Goal: Information Seeking & Learning: Learn about a topic

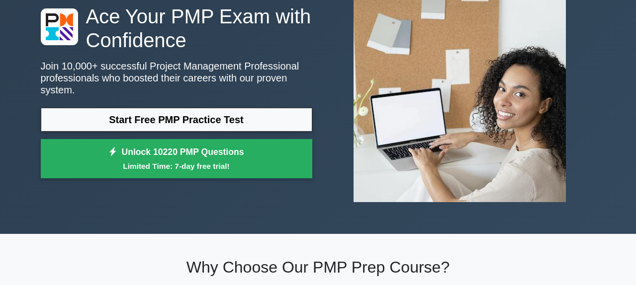
click at [157, 126] on link "Start Free PMP Practice Test" at bounding box center [176, 120] width 271 height 24
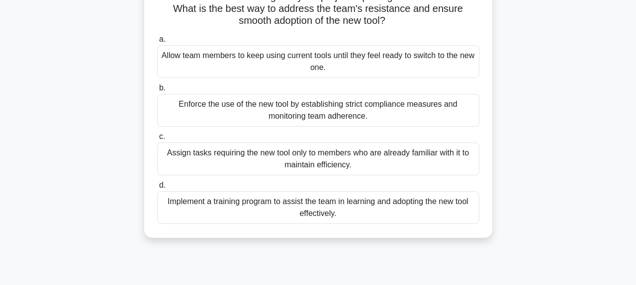
scroll to position [104, 0]
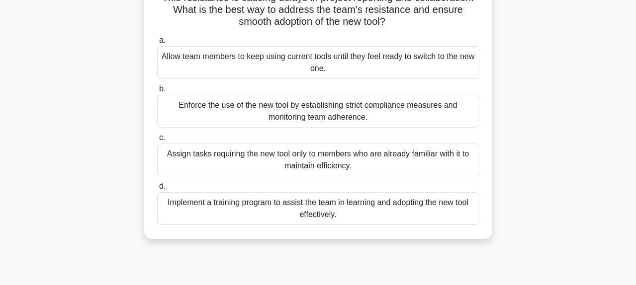
click at [275, 222] on div "Implement a training program to assist the team in learning and adopting the ne…" at bounding box center [318, 208] width 322 height 33
click at [157, 190] on input "d. Implement a training program to assist the team in learning and adopting the…" at bounding box center [157, 186] width 0 height 6
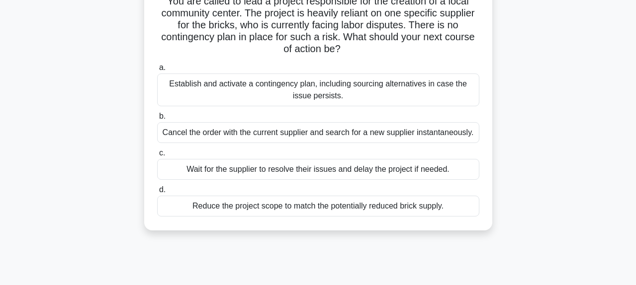
scroll to position [79, 0]
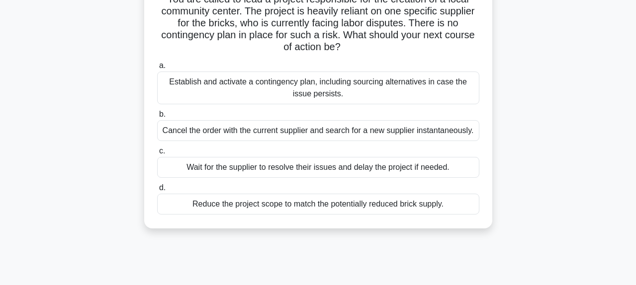
click at [287, 94] on div "Establish and activate a contingency plan, including sourcing alternatives in c…" at bounding box center [318, 88] width 322 height 33
click at [157, 69] on input "a. Establish and activate a contingency plan, including sourcing alternatives i…" at bounding box center [157, 66] width 0 height 6
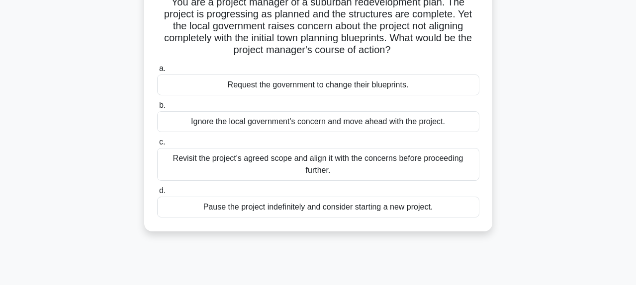
scroll to position [77, 0]
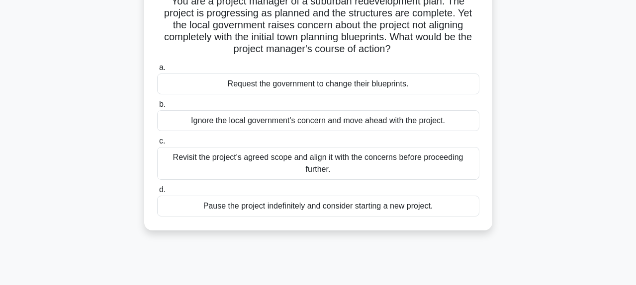
click at [287, 156] on div "Revisit the project's agreed scope and align it with the concerns before procee…" at bounding box center [318, 163] width 322 height 33
click at [157, 145] on input "c. Revisit the project's agreed scope and align it with the concerns before pro…" at bounding box center [157, 141] width 0 height 6
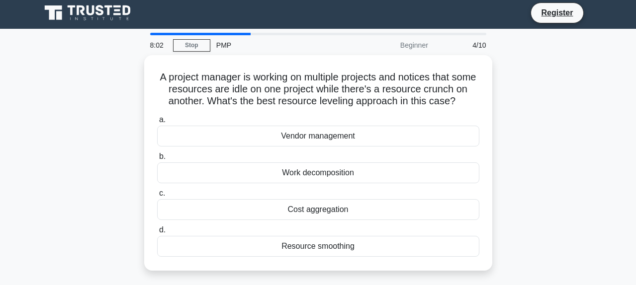
scroll to position [0, 0]
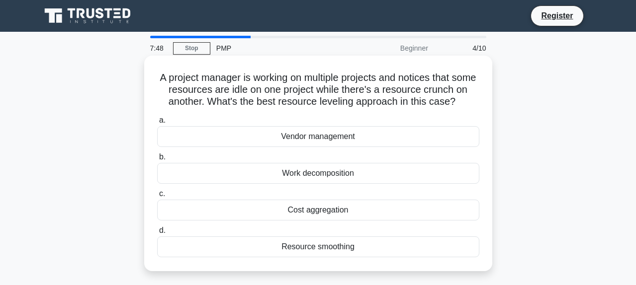
click at [306, 251] on div "Resource smoothing" at bounding box center [318, 247] width 322 height 21
click at [157, 234] on input "d. Resource smoothing" at bounding box center [157, 231] width 0 height 6
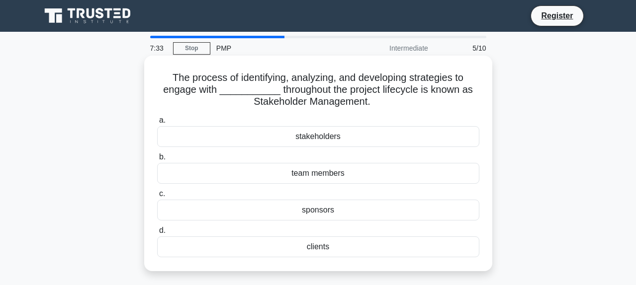
click at [322, 141] on div "stakeholders" at bounding box center [318, 136] width 322 height 21
click at [157, 124] on input "a. stakeholders" at bounding box center [157, 120] width 0 height 6
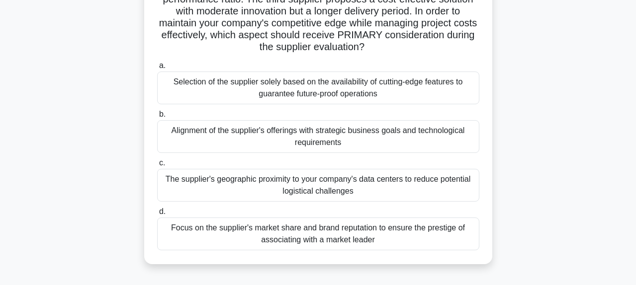
scroll to position [127, 0]
click at [323, 134] on div "Alignment of the supplier's offerings with strategic business goals and technol…" at bounding box center [318, 136] width 322 height 33
click at [157, 117] on input "b. Alignment of the supplier's offerings with strategic business goals and tech…" at bounding box center [157, 114] width 0 height 6
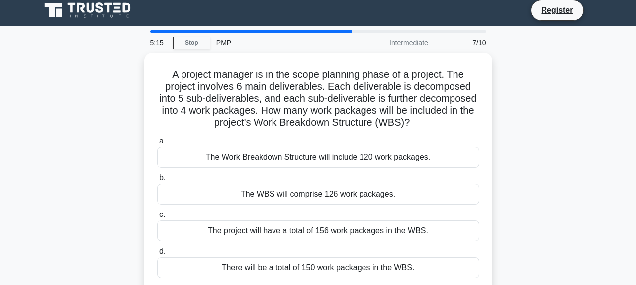
scroll to position [6, 0]
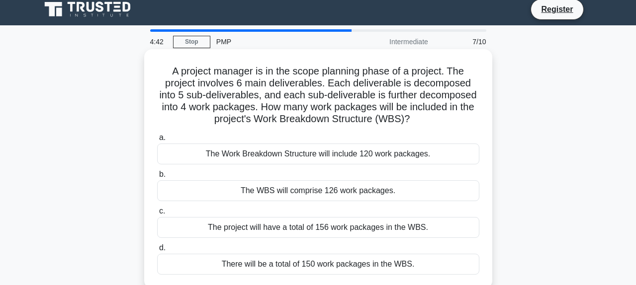
click at [345, 159] on div "The Work Breakdown Structure will include 120 work packages." at bounding box center [318, 154] width 322 height 21
click at [157, 141] on input "a. The Work Breakdown Structure will include 120 work packages." at bounding box center [157, 138] width 0 height 6
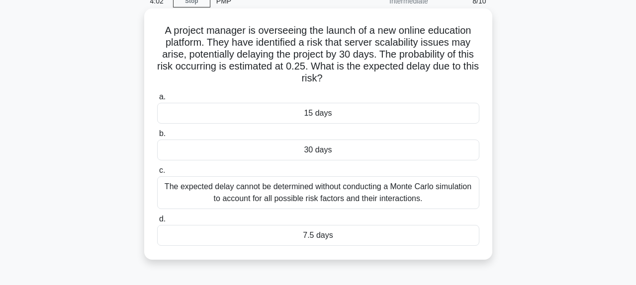
scroll to position [44, 0]
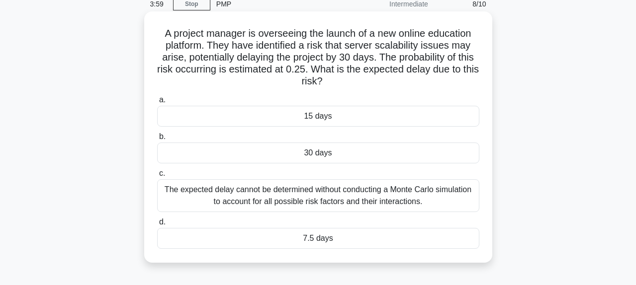
click at [325, 121] on div "15 days" at bounding box center [318, 116] width 322 height 21
click at [157, 103] on input "a. 15 days" at bounding box center [157, 100] width 0 height 6
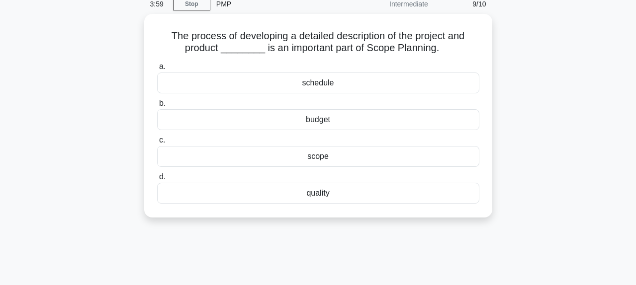
scroll to position [0, 0]
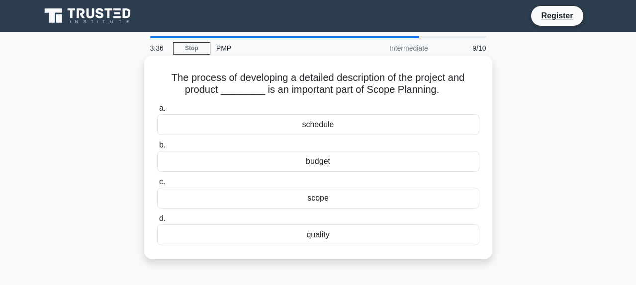
click at [321, 199] on div "scope" at bounding box center [318, 198] width 322 height 21
click at [157, 185] on input "c. scope" at bounding box center [157, 182] width 0 height 6
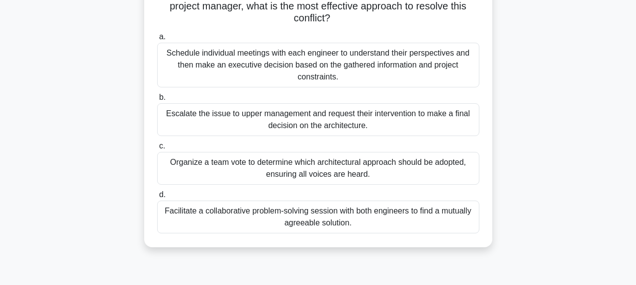
scroll to position [144, 0]
click at [319, 224] on div "Facilitate a collaborative problem-solving session with both engineers to find …" at bounding box center [318, 216] width 322 height 33
click at [157, 197] on input "d. Facilitate a collaborative problem-solving session with both engineers to fi…" at bounding box center [157, 194] width 0 height 6
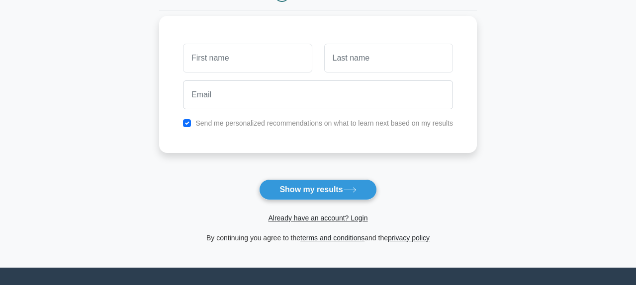
scroll to position [122, 0]
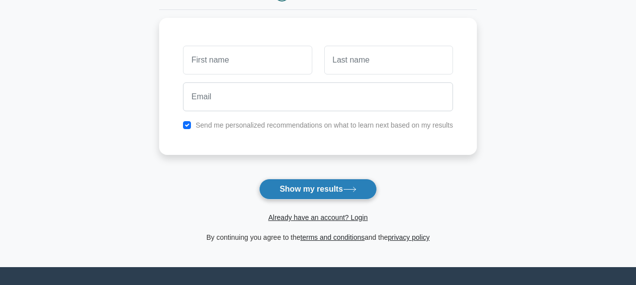
click at [315, 188] on button "Show my results" at bounding box center [317, 189] width 117 height 21
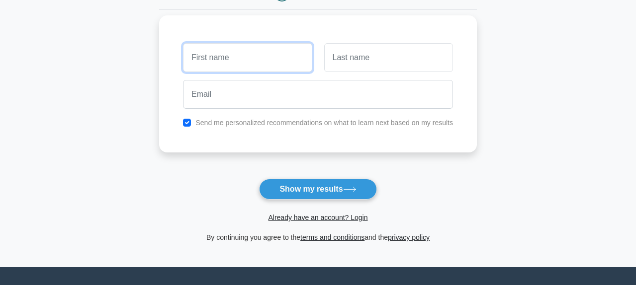
click at [257, 63] on input "text" at bounding box center [247, 57] width 129 height 29
type input "bharti"
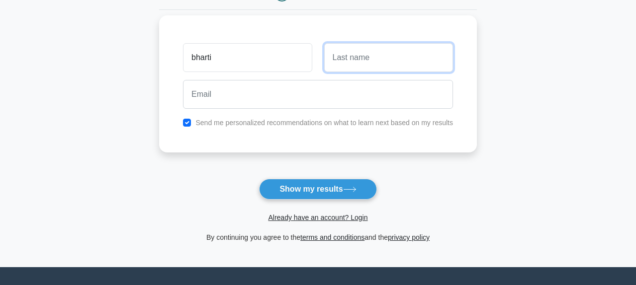
click at [346, 60] on input "text" at bounding box center [388, 57] width 129 height 29
type input "rai"
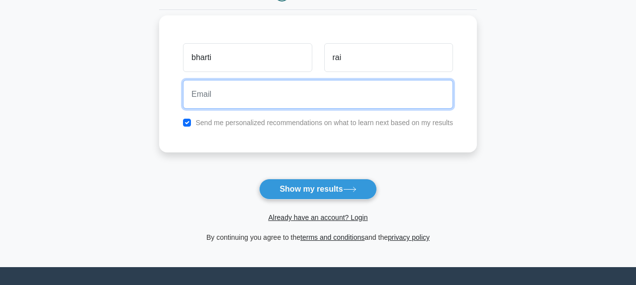
click at [265, 100] on input "email" at bounding box center [318, 94] width 270 height 29
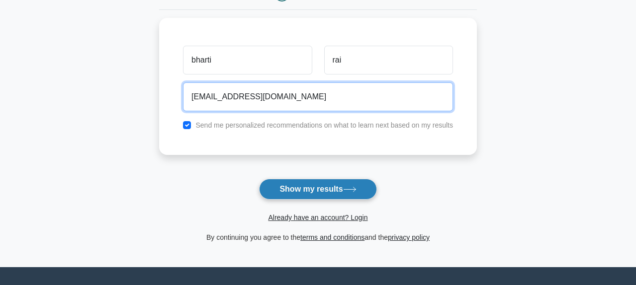
type input "[EMAIL_ADDRESS][DOMAIN_NAME]"
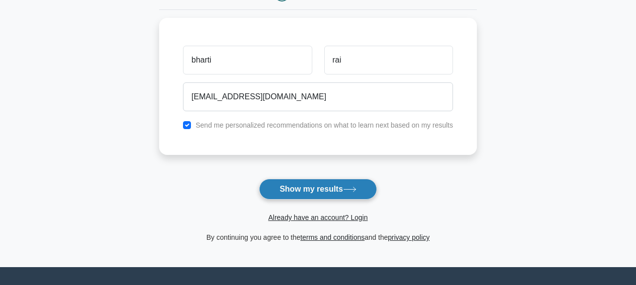
click at [297, 188] on button "Show my results" at bounding box center [317, 189] width 117 height 21
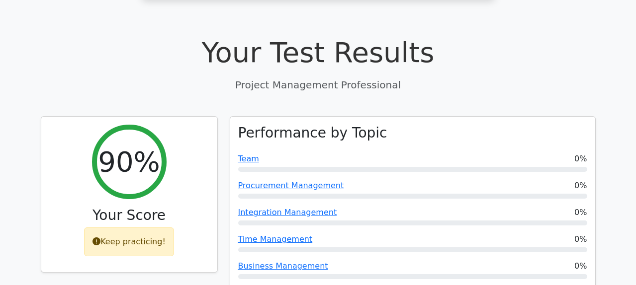
scroll to position [300, 0]
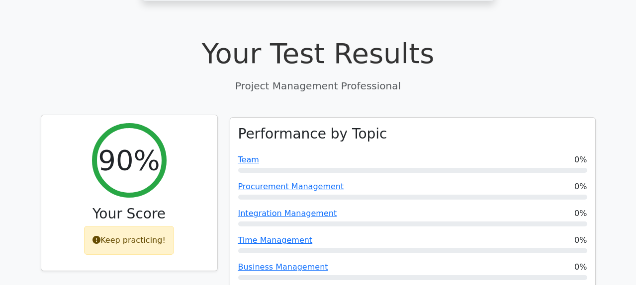
click at [139, 226] on div "Keep practicing!" at bounding box center [129, 240] width 90 height 29
click at [140, 144] on h2 "90%" at bounding box center [129, 160] width 62 height 33
click at [143, 206] on h3 "Your Score" at bounding box center [129, 214] width 160 height 17
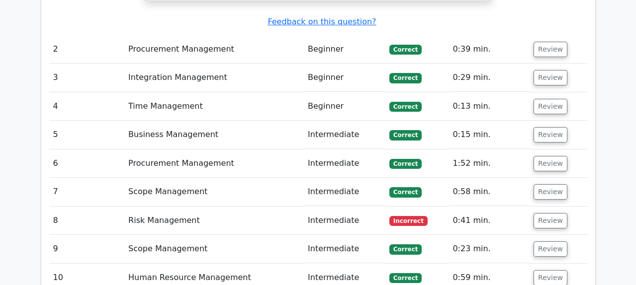
scroll to position [1435, 0]
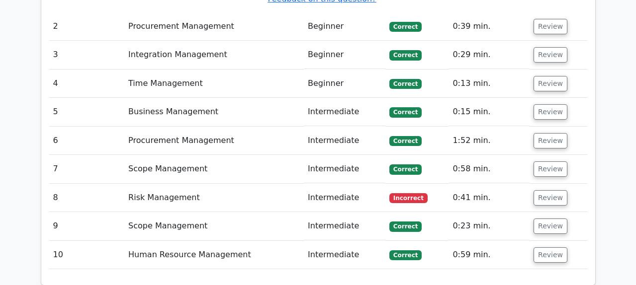
click at [152, 184] on td "Risk Management" at bounding box center [214, 198] width 180 height 28
click at [549, 190] on button "Review" at bounding box center [551, 197] width 34 height 15
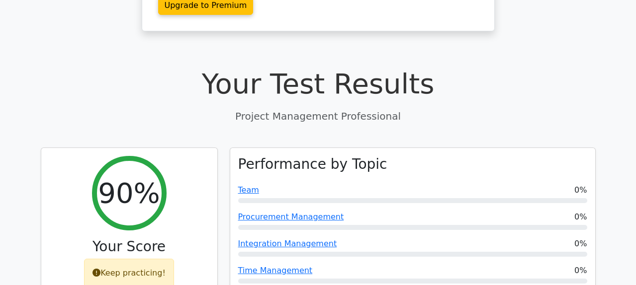
scroll to position [305, 0]
